Goal: Navigation & Orientation: Find specific page/section

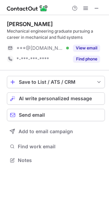
scroll to position [155, 109]
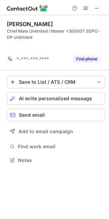
scroll to position [144, 109]
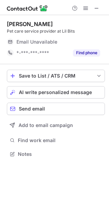
scroll to position [149, 109]
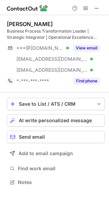
scroll to position [177, 109]
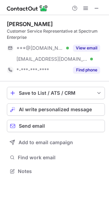
scroll to position [166, 109]
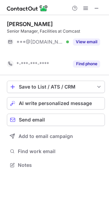
scroll to position [149, 109]
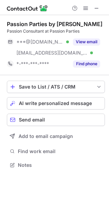
scroll to position [160, 109]
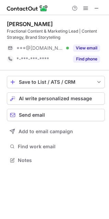
scroll to position [155, 109]
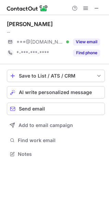
scroll to position [149, 109]
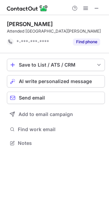
scroll to position [138, 109]
